Goal: Find contact information: Find contact information

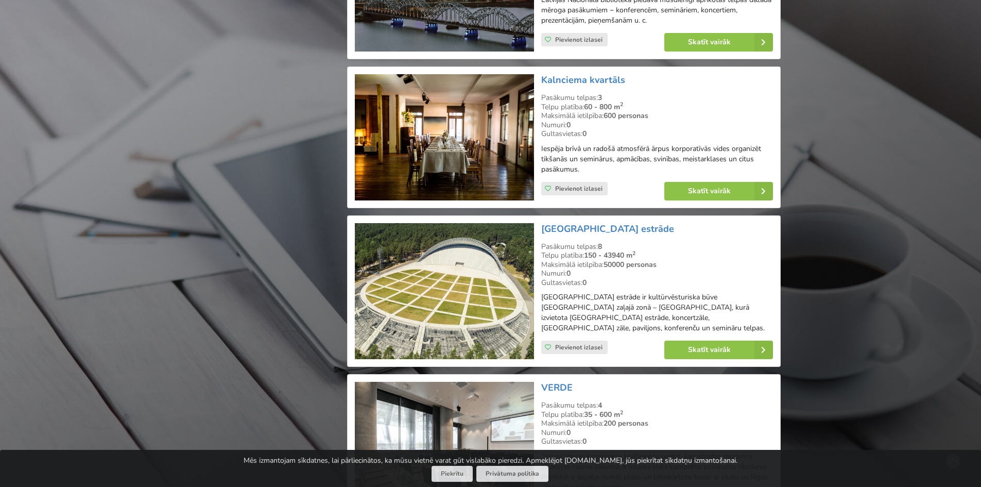
scroll to position [2163, 0]
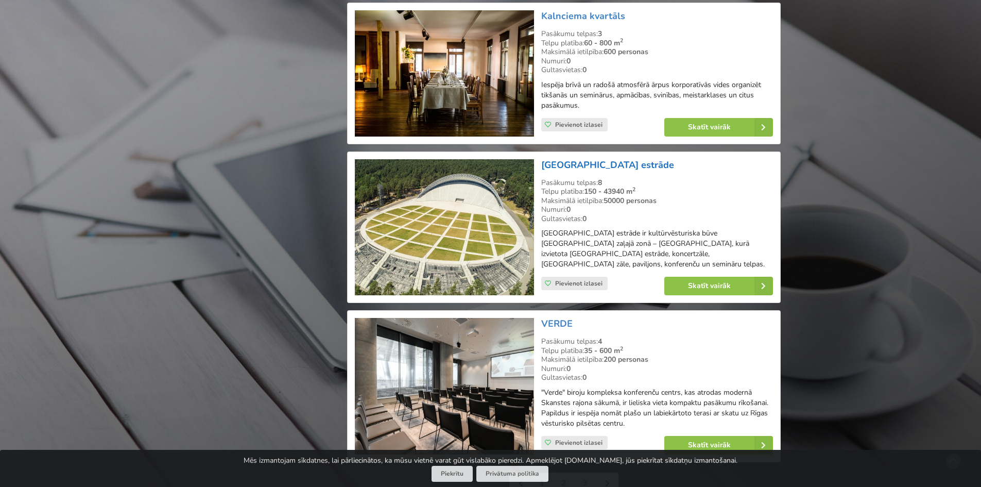
click at [604, 165] on link "[GEOGRAPHIC_DATA] estrāde" at bounding box center [607, 165] width 133 height 12
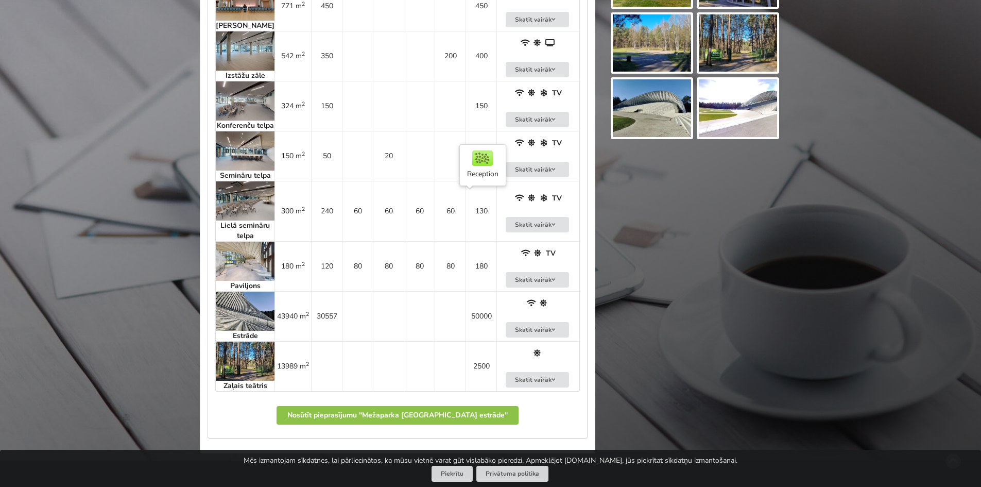
scroll to position [721, 0]
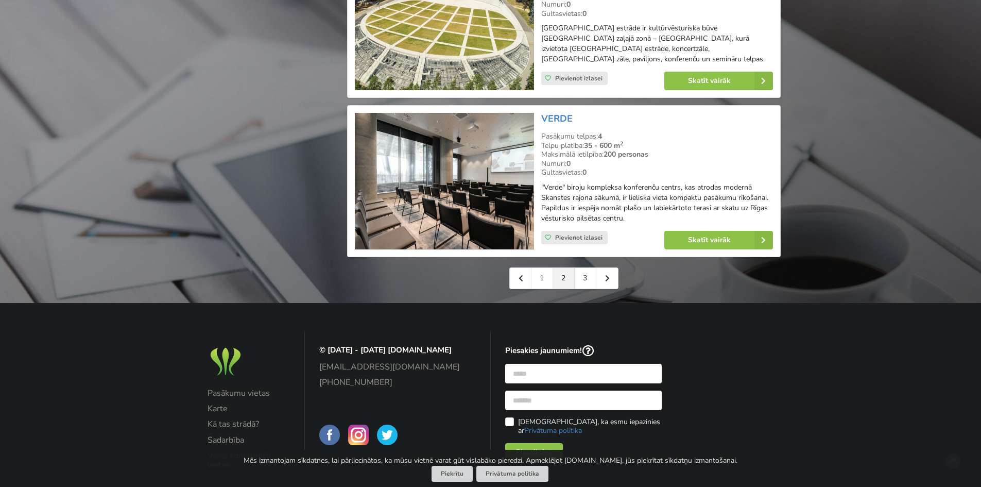
scroll to position [2368, 0]
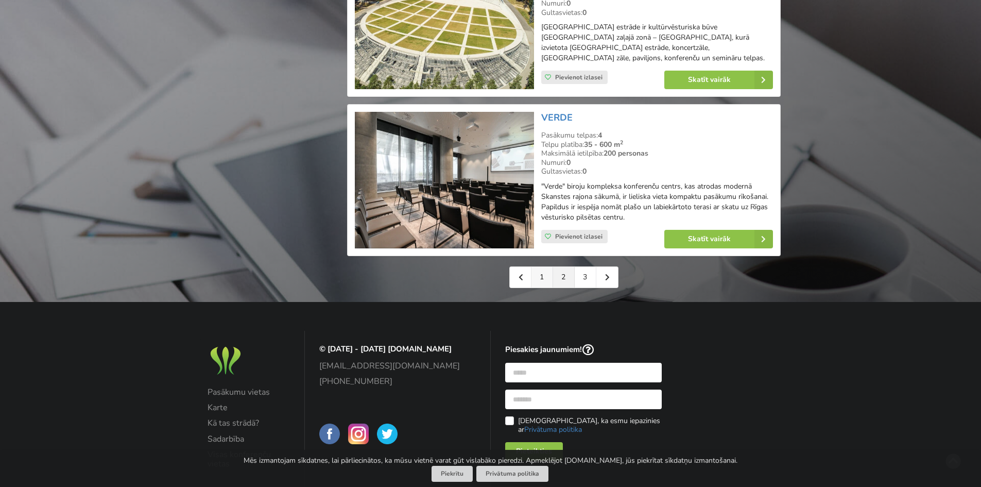
click at [546, 267] on link "1" at bounding box center [542, 277] width 22 height 21
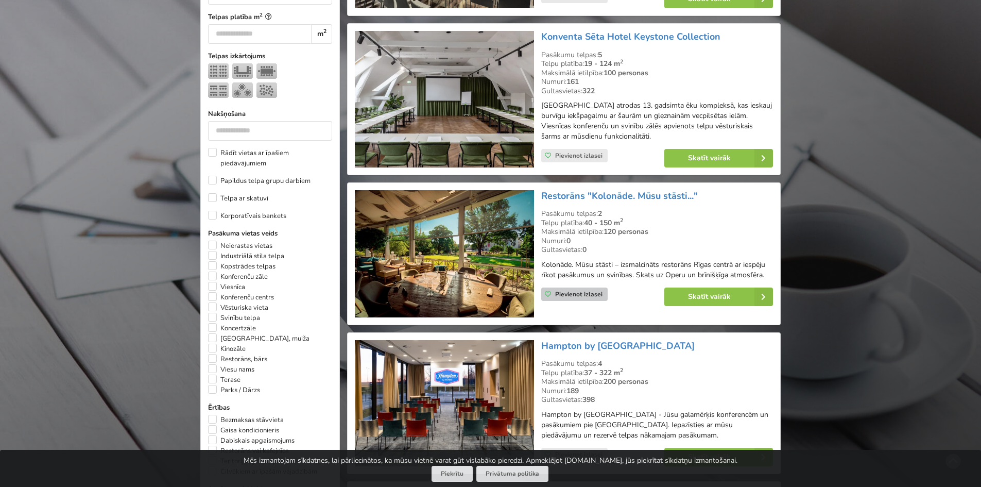
scroll to position [463, 0]
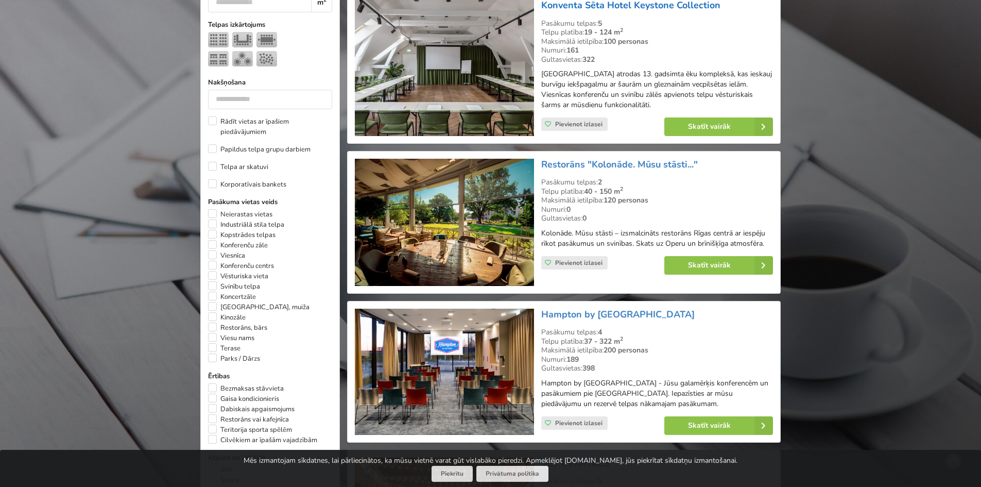
click at [631, 7] on link "Konventa Sēta Hotel Keystone Collection" at bounding box center [630, 5] width 179 height 12
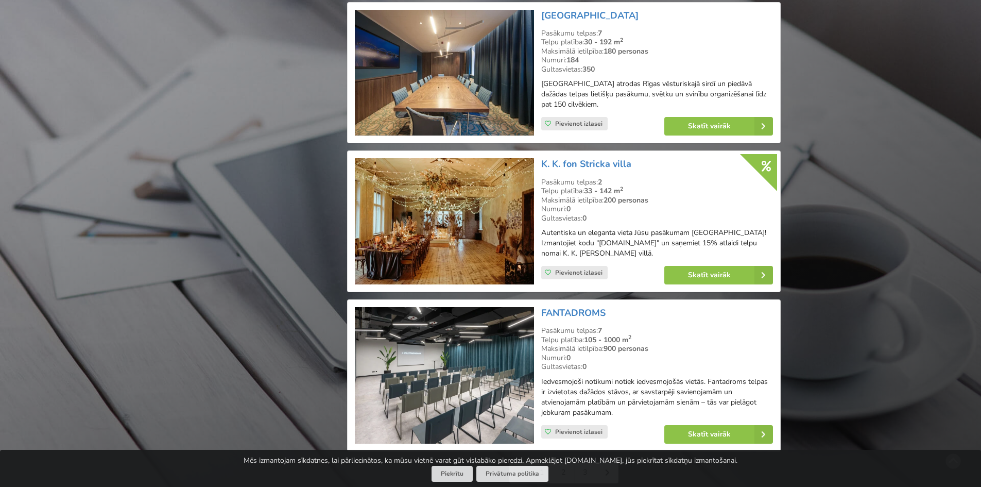
scroll to position [2162, 0]
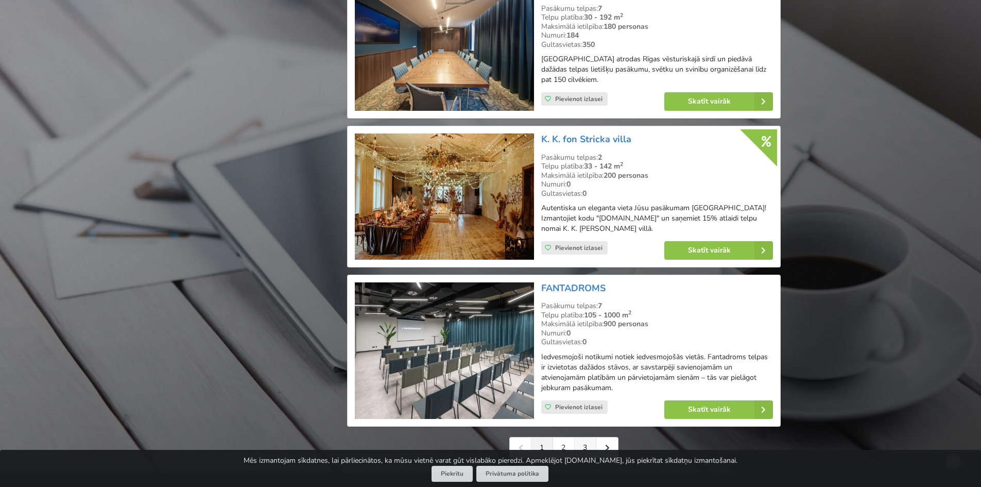
click at [583, 437] on link "3" at bounding box center [586, 447] width 22 height 21
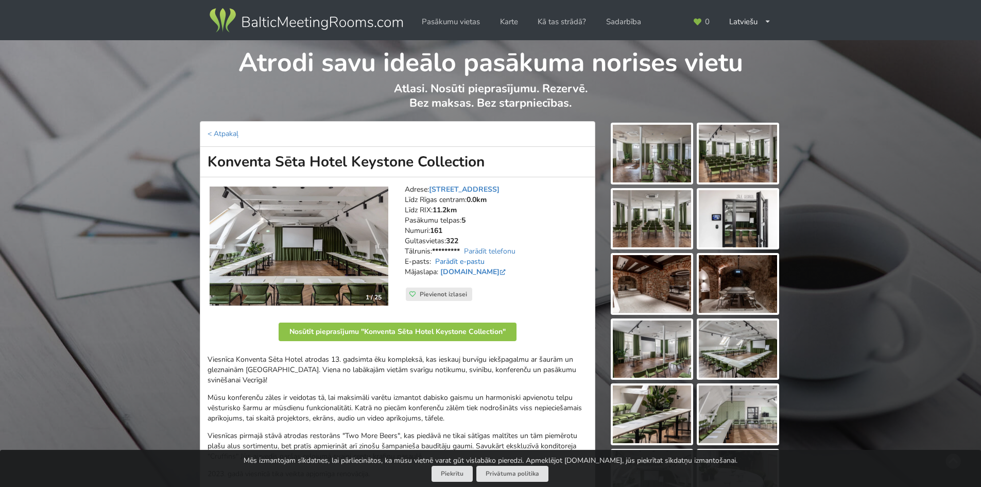
click at [481, 260] on link "Parādīt e-pastu" at bounding box center [459, 261] width 49 height 10
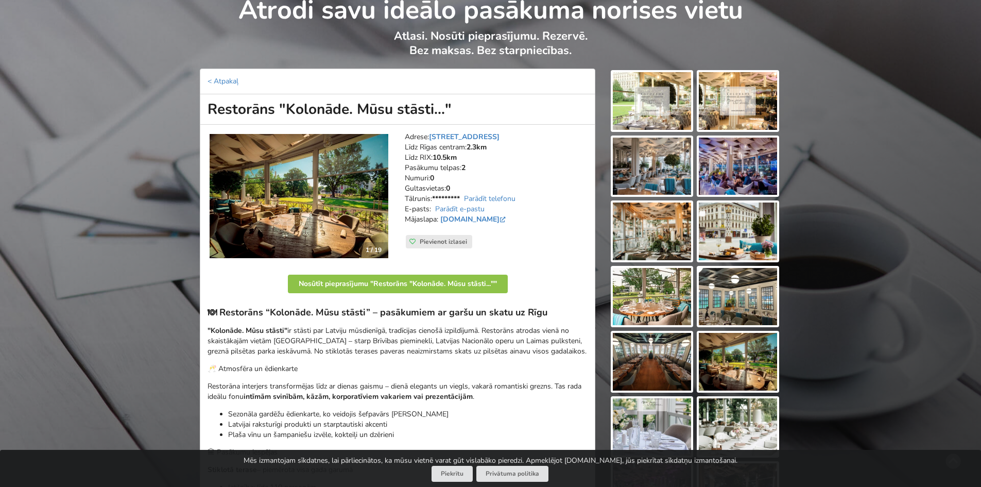
scroll to position [51, 0]
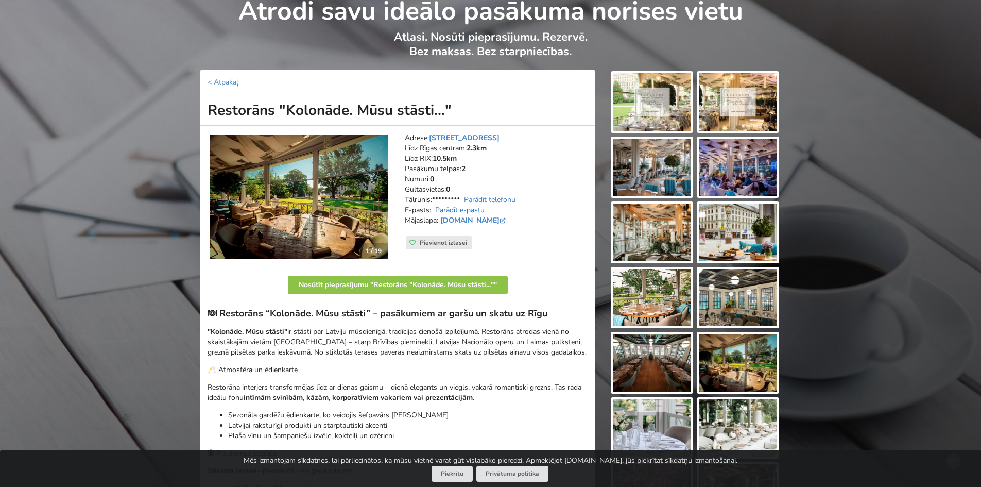
click at [476, 211] on link "Parādīt e-pastu" at bounding box center [459, 210] width 49 height 10
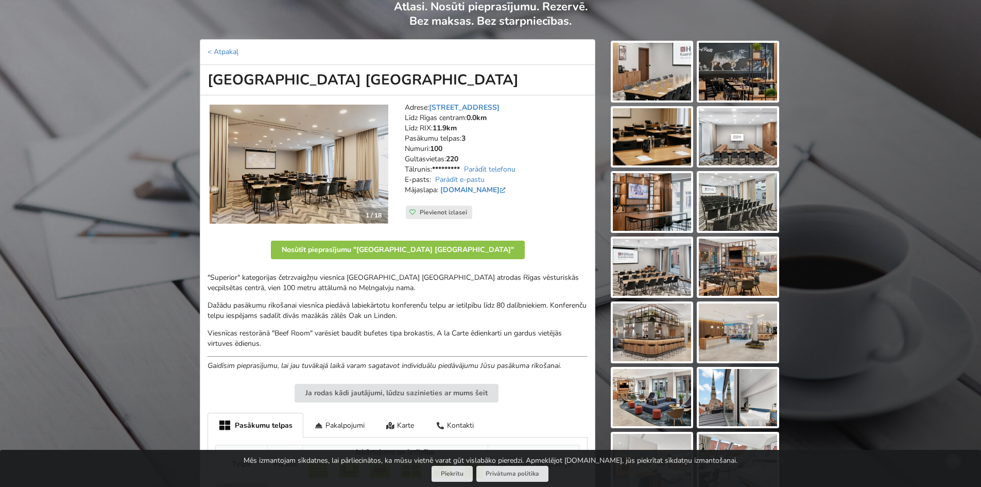
scroll to position [103, 0]
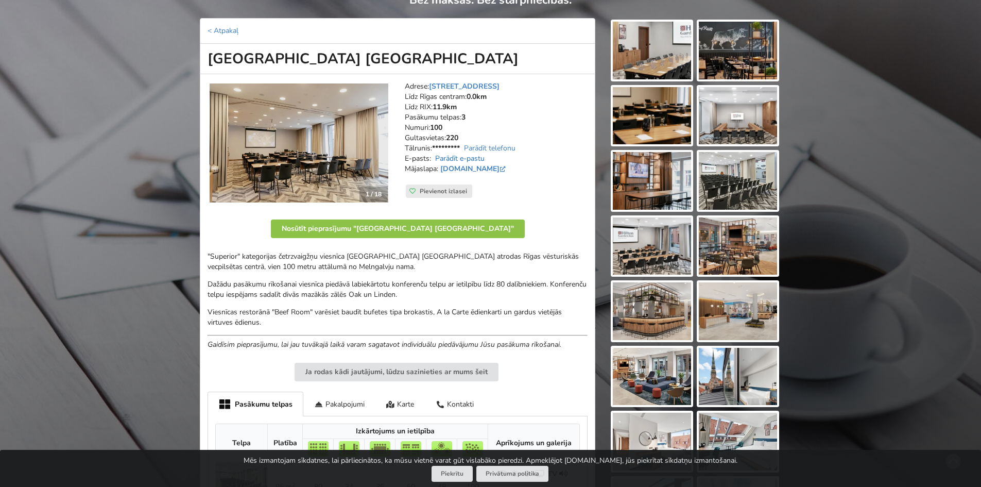
click at [475, 157] on link "Parādīt e-pastu" at bounding box center [459, 158] width 49 height 10
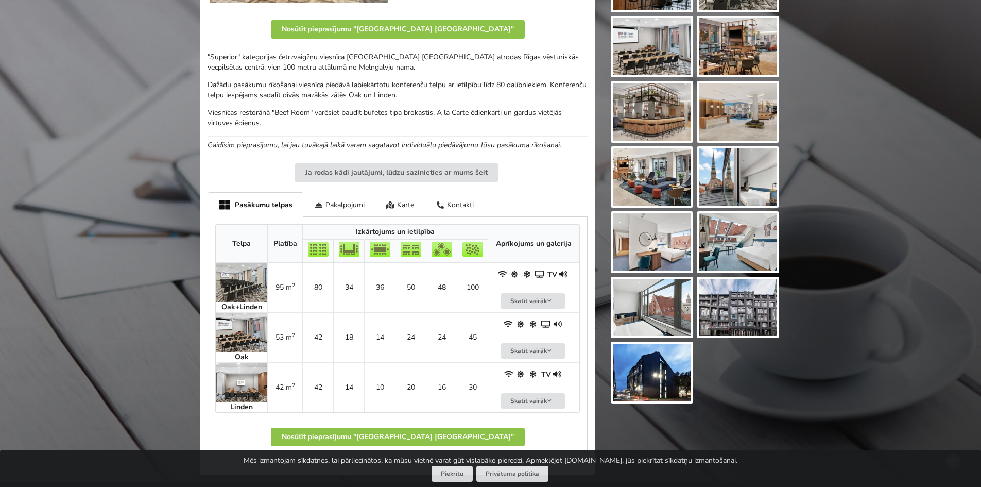
scroll to position [309, 0]
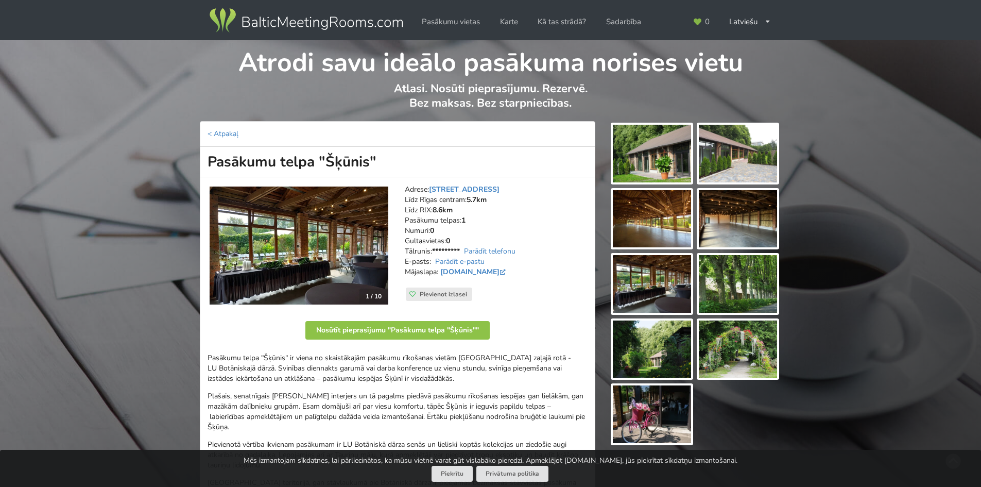
click at [309, 26] on img at bounding box center [305, 20] width 197 height 29
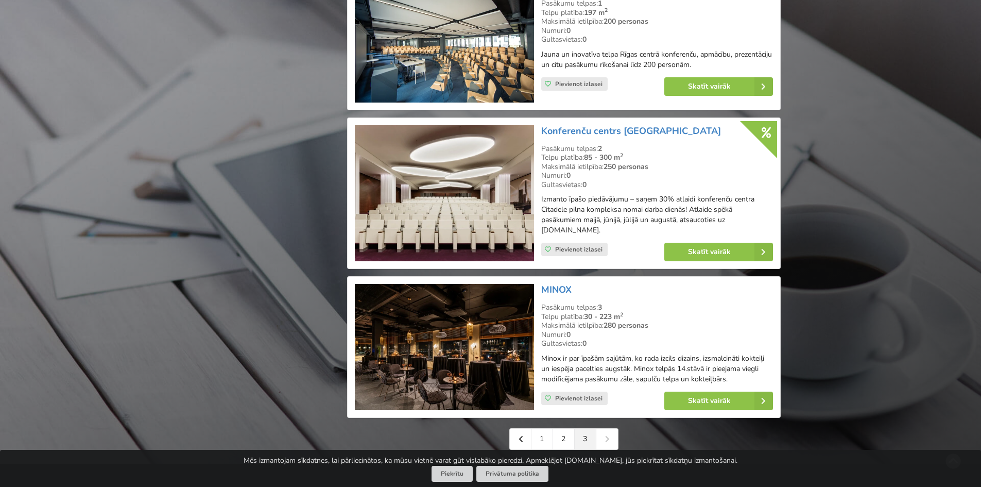
scroll to position [1545, 0]
drag, startPoint x: 584, startPoint y: 138, endPoint x: 552, endPoint y: 298, distance: 163.3
drag, startPoint x: 552, startPoint y: 298, endPoint x: 679, endPoint y: 310, distance: 126.7
drag, startPoint x: 679, startPoint y: 310, endPoint x: 558, endPoint y: 299, distance: 121.5
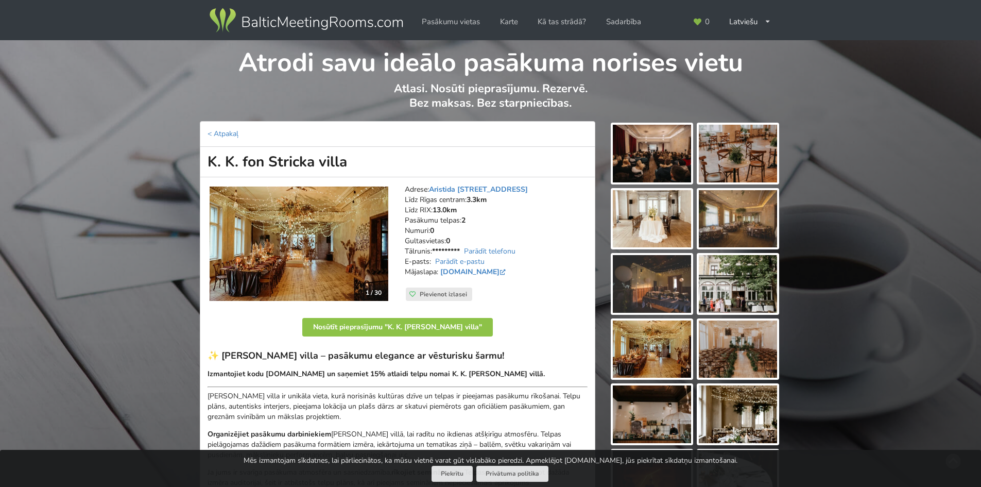
drag, startPoint x: 345, startPoint y: 162, endPoint x: 198, endPoint y: 165, distance: 147.8
copy h1 "K. K. fon Stricka villa"
click at [479, 262] on link "Parādīt e-pastu" at bounding box center [459, 261] width 49 height 10
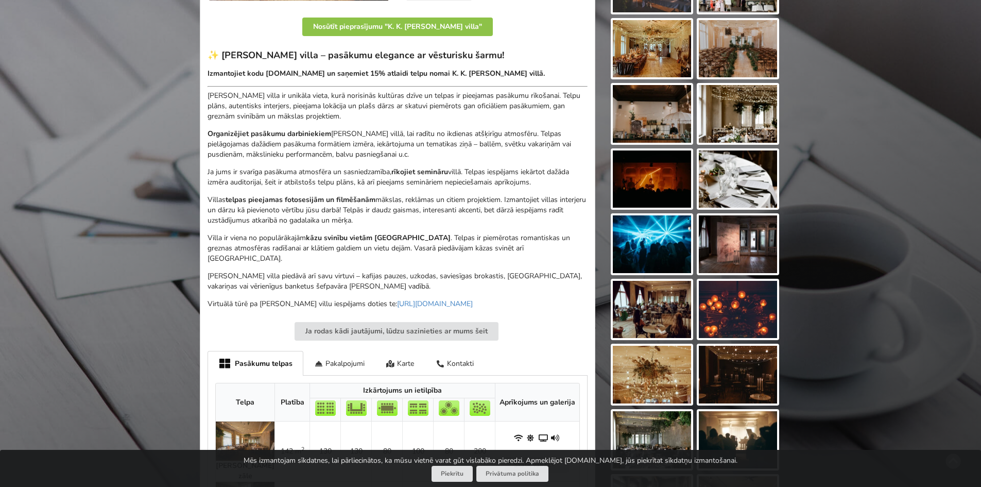
scroll to position [412, 0]
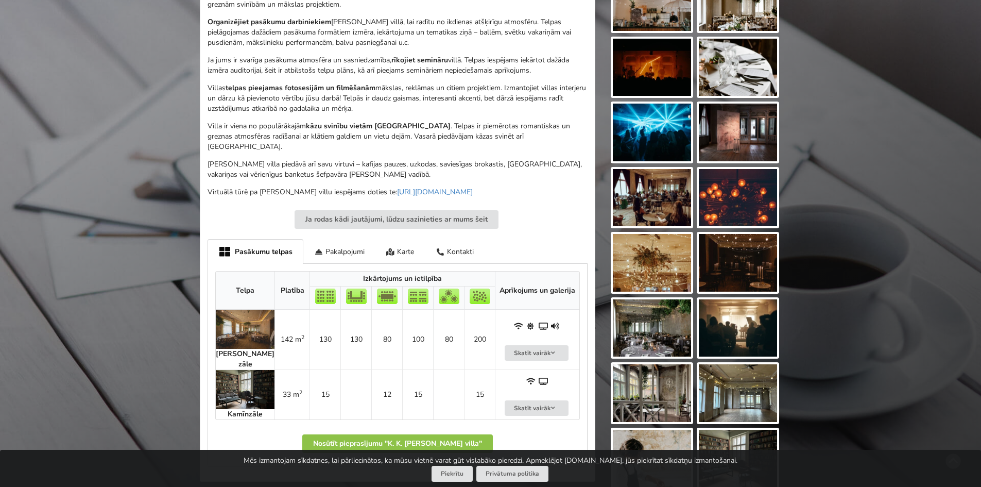
click at [400, 264] on div "Telpa Platība Izkārtojums un ietilpība Aprīkojums un galerija K. J. Felsko zāle…" at bounding box center [397, 365] width 380 height 203
click at [396, 244] on div "Karte" at bounding box center [400, 251] width 50 height 24
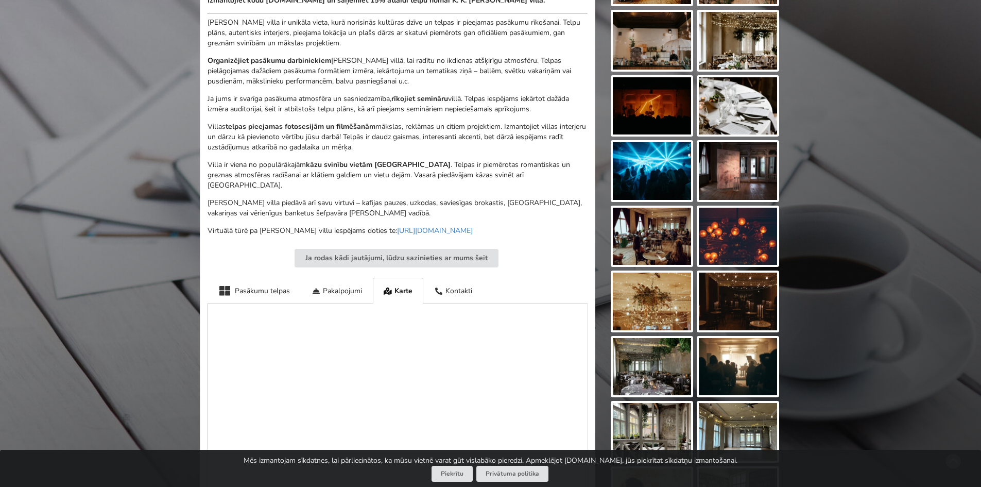
scroll to position [206, 0]
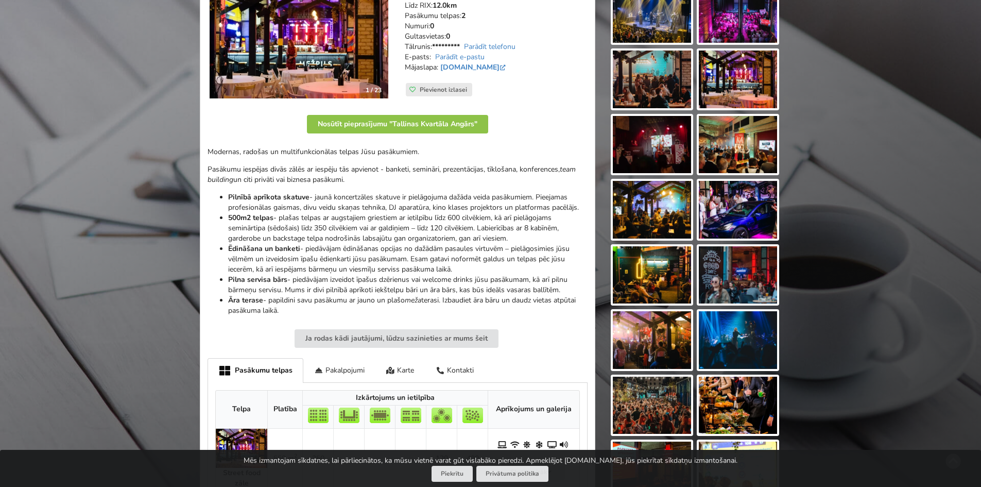
scroll to position [154, 0]
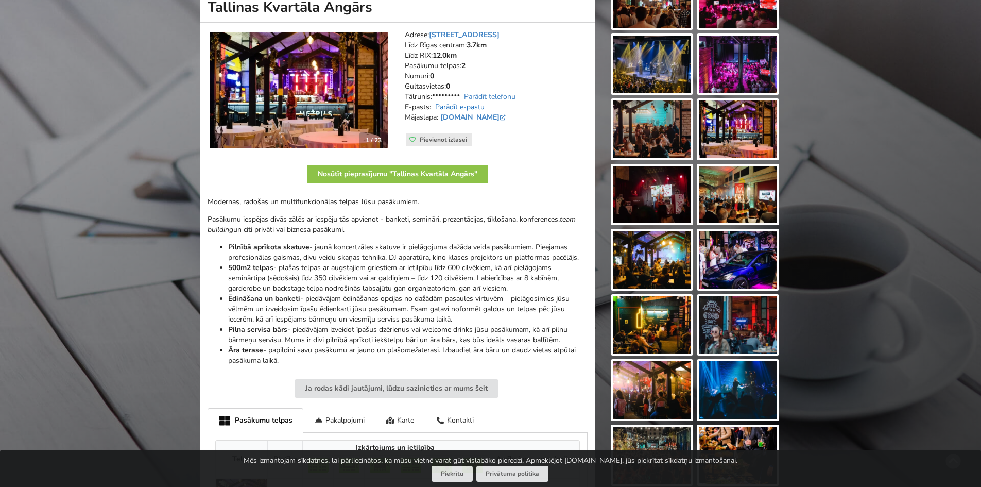
click at [478, 108] on link "Parādīt e-pastu" at bounding box center [459, 107] width 49 height 10
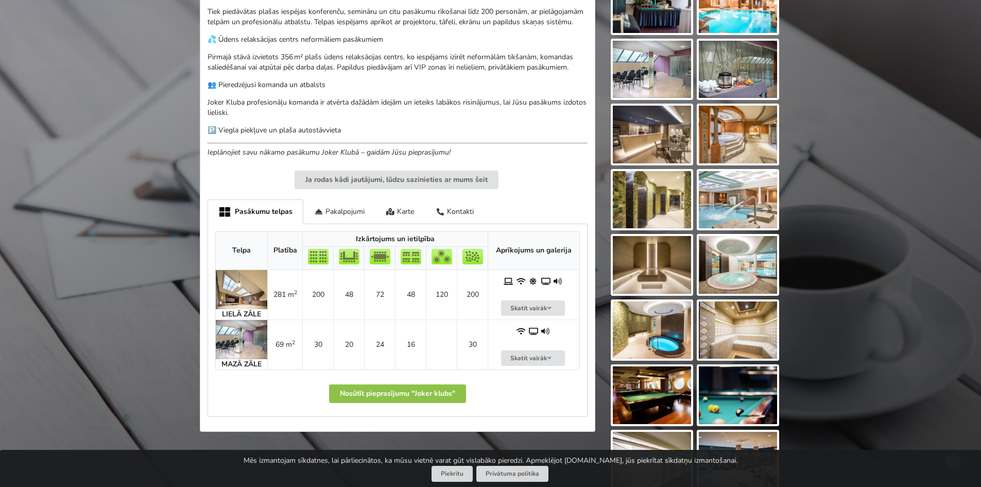
scroll to position [412, 0]
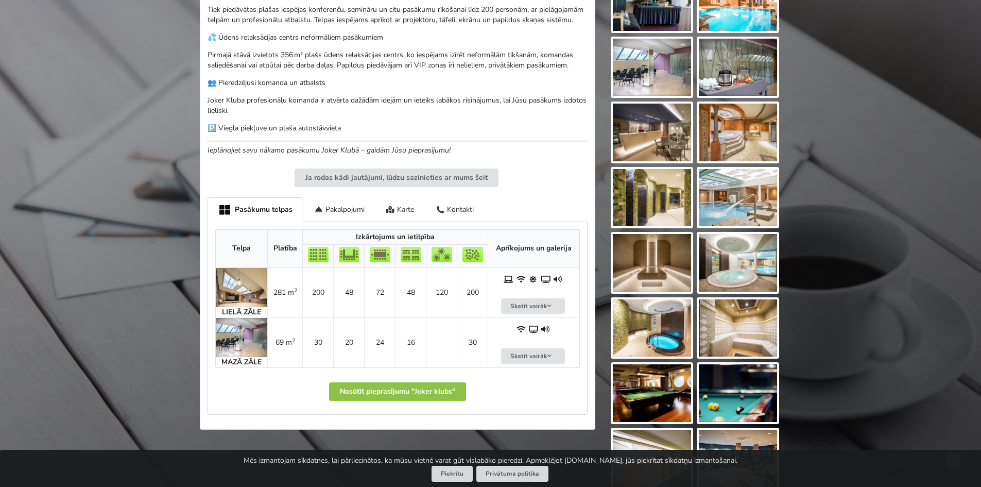
click at [238, 302] on img at bounding box center [241, 287] width 51 height 39
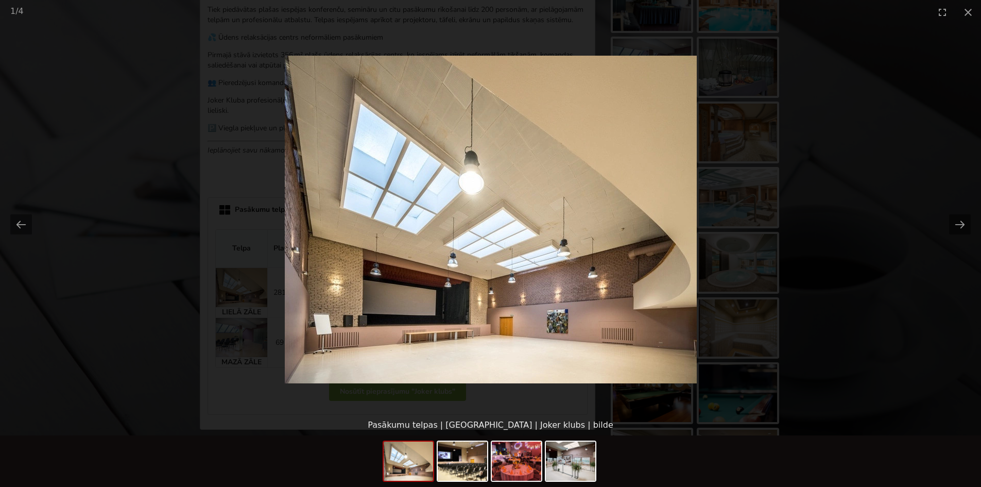
scroll to position [0, 0]
click at [805, 278] on picture at bounding box center [490, 219] width 981 height 390
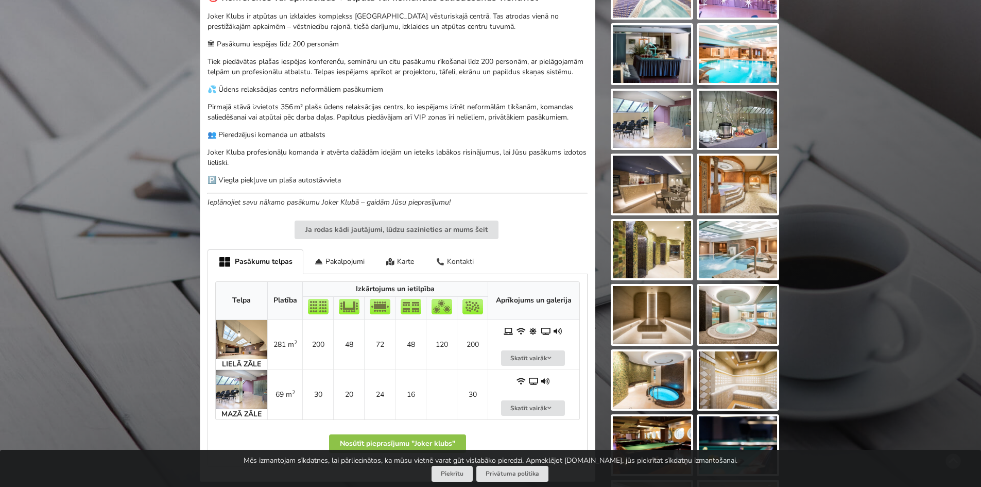
scroll to position [360, 0]
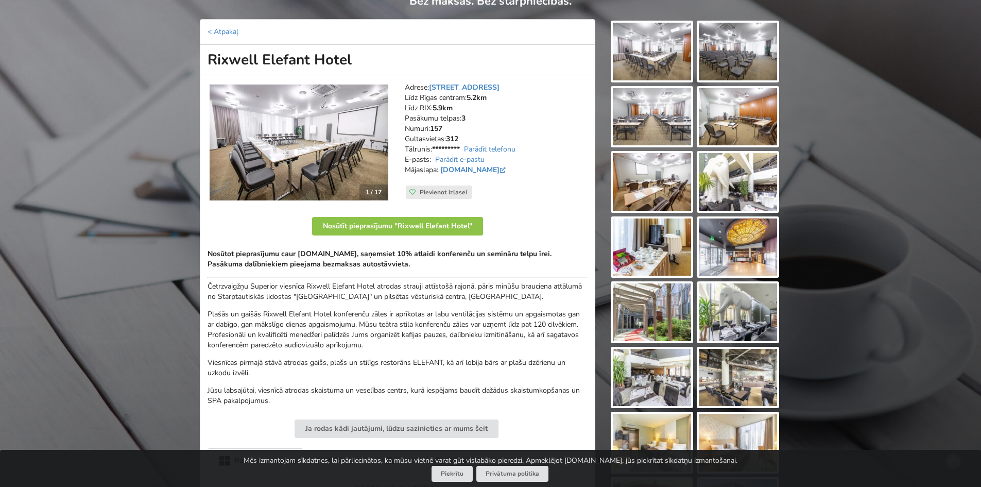
scroll to position [103, 0]
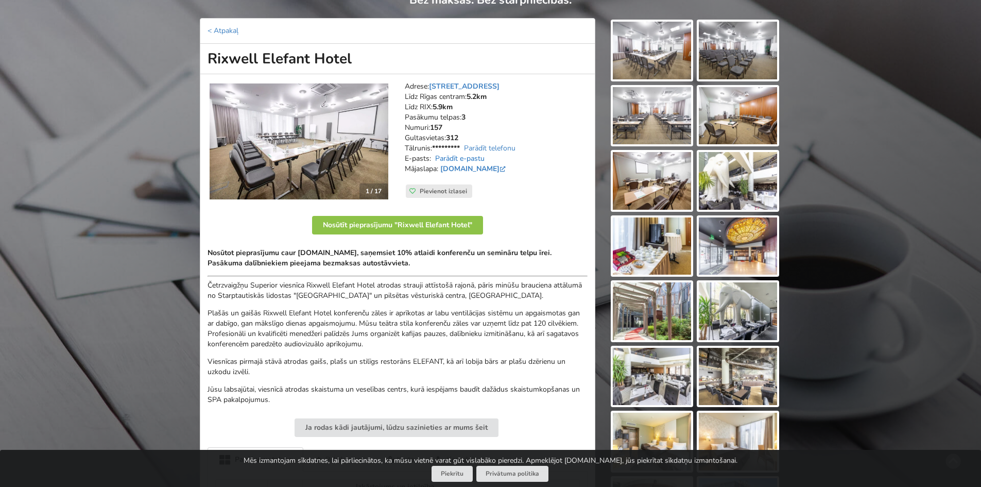
click at [478, 157] on link "Parādīt e-pastu" at bounding box center [459, 158] width 49 height 10
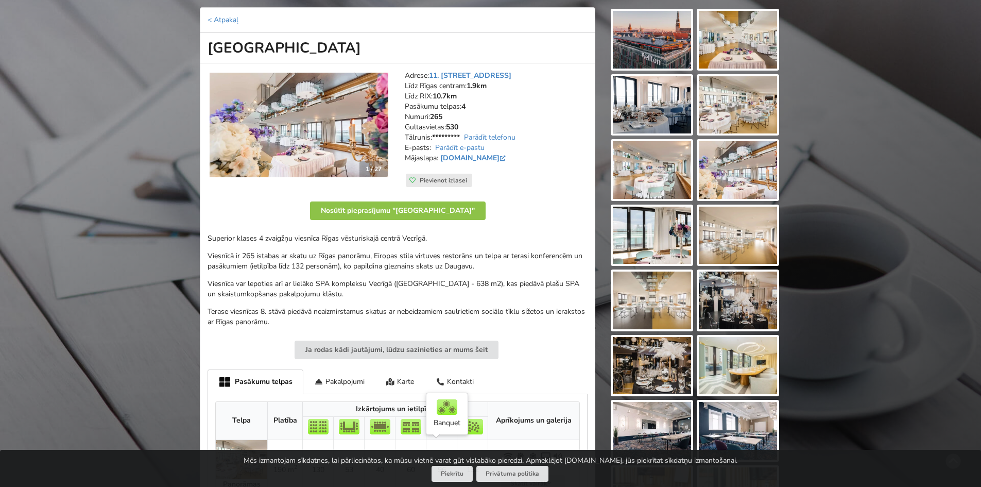
scroll to position [103, 0]
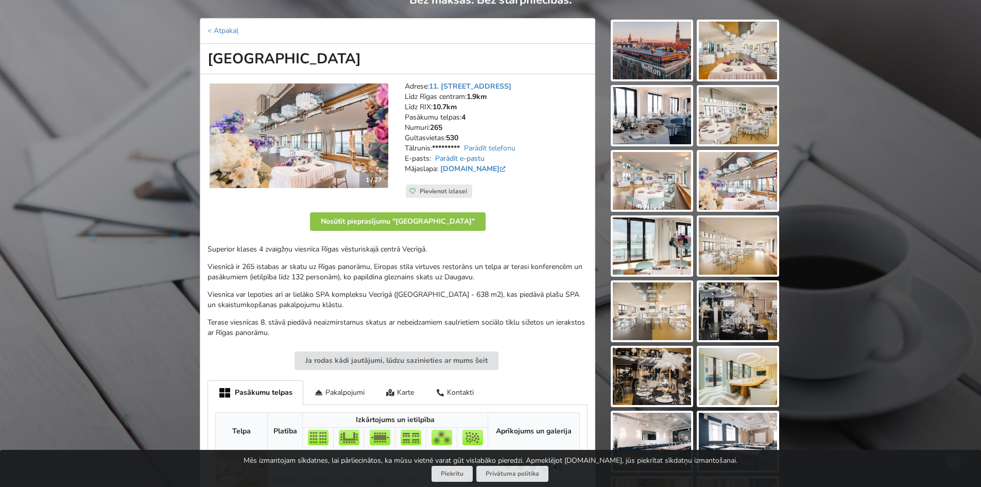
click at [485, 161] on link "Parādīt e-pastu" at bounding box center [459, 158] width 49 height 10
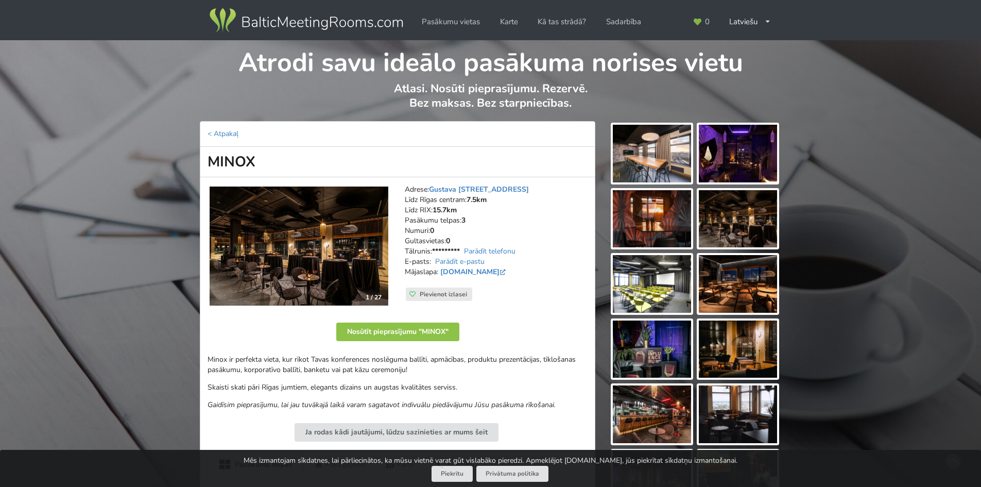
click at [476, 261] on link "Parādīt e-pastu" at bounding box center [459, 261] width 49 height 10
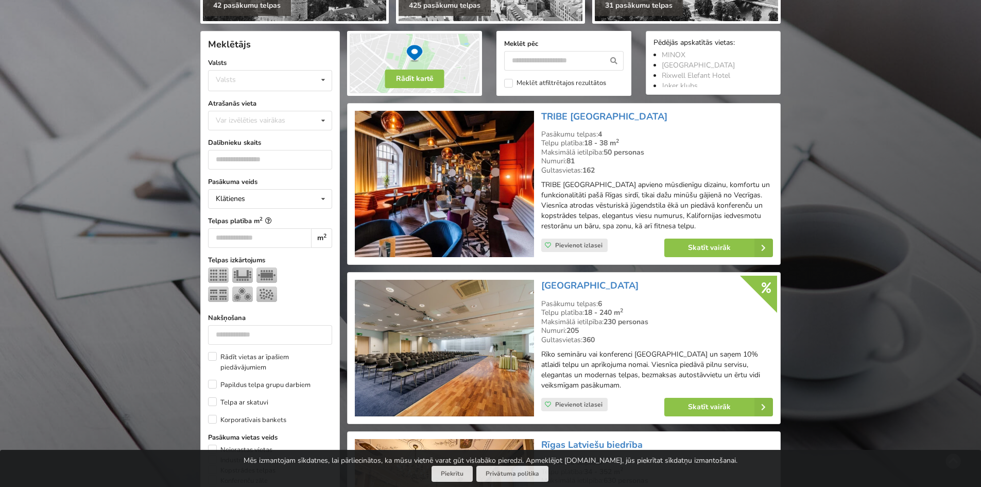
scroll to position [206, 0]
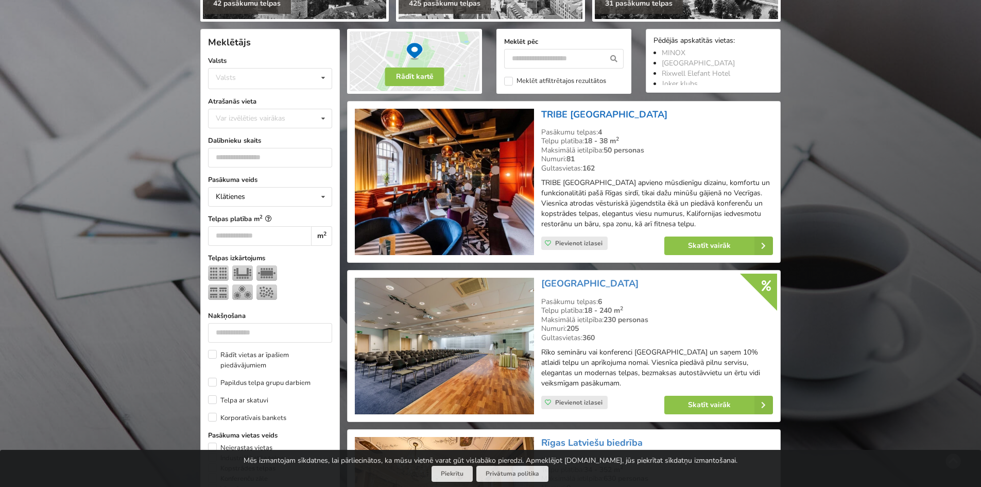
click at [609, 115] on link "TRIBE [GEOGRAPHIC_DATA]" at bounding box center [604, 114] width 126 height 12
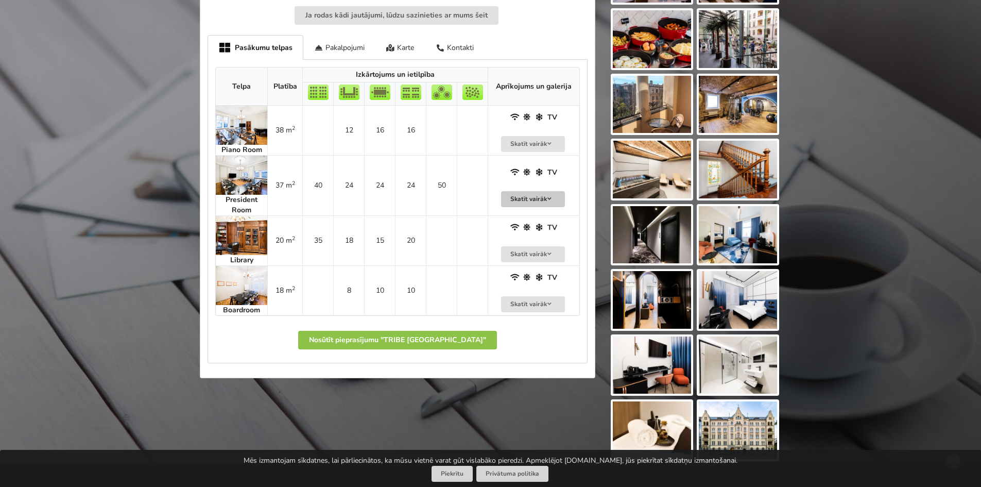
scroll to position [515, 0]
